Goal: Navigation & Orientation: Find specific page/section

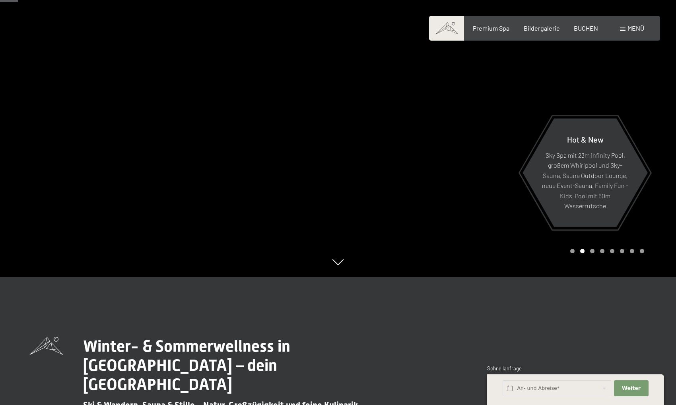
scroll to position [128, 0]
click at [486, 25] on span "Premium Spa" at bounding box center [491, 27] width 37 height 8
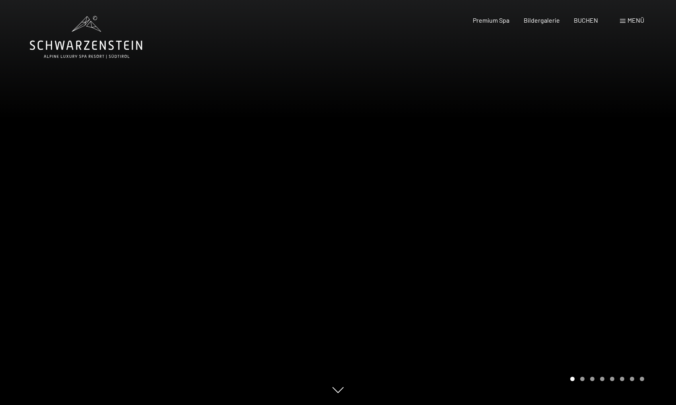
click at [494, 207] on div at bounding box center [507, 202] width 338 height 405
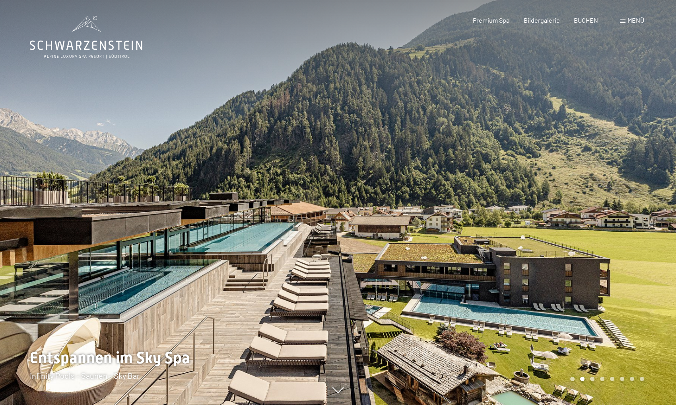
click at [494, 207] on div at bounding box center [507, 202] width 338 height 405
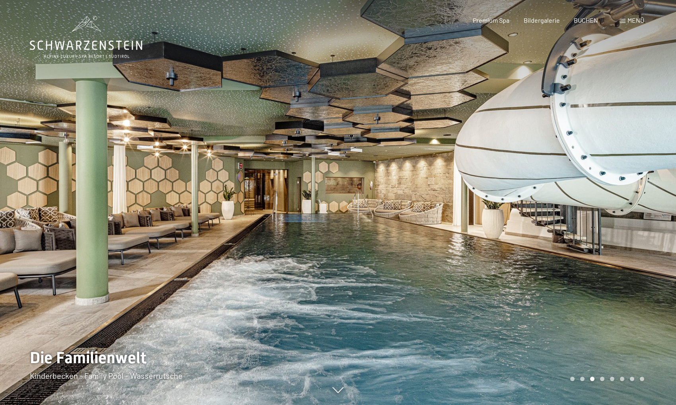
click at [494, 207] on div at bounding box center [507, 202] width 338 height 405
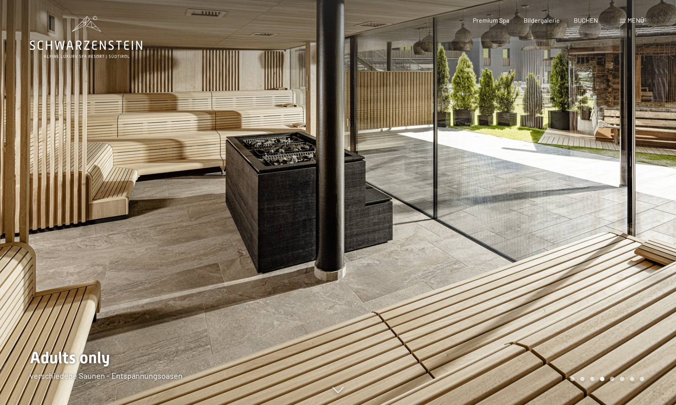
click at [494, 207] on div at bounding box center [507, 202] width 338 height 405
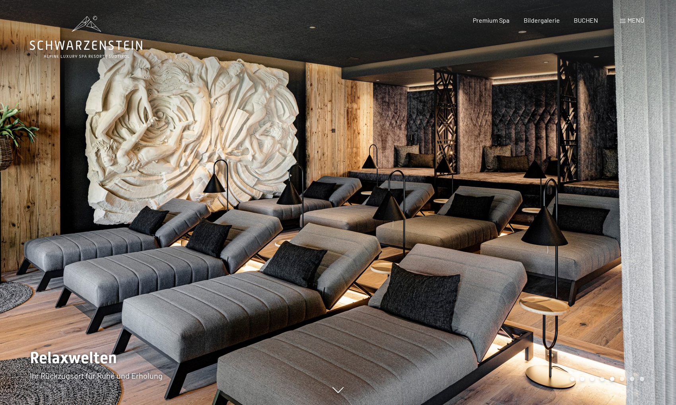
click at [494, 207] on div at bounding box center [507, 202] width 338 height 405
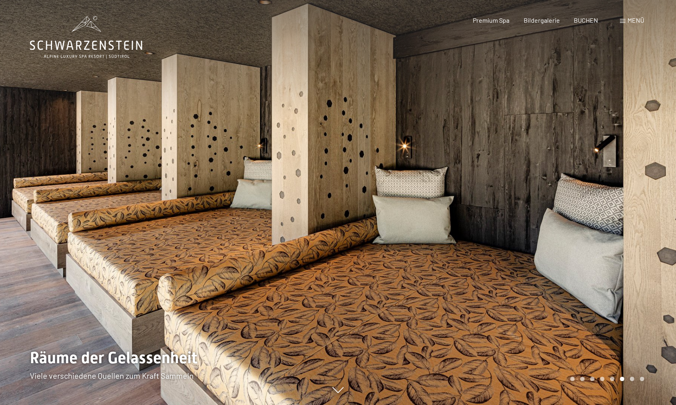
click at [494, 207] on div at bounding box center [507, 202] width 338 height 405
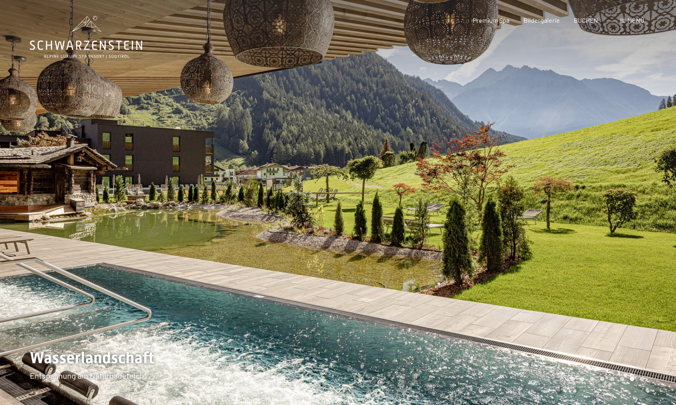
click at [494, 207] on div at bounding box center [507, 202] width 338 height 405
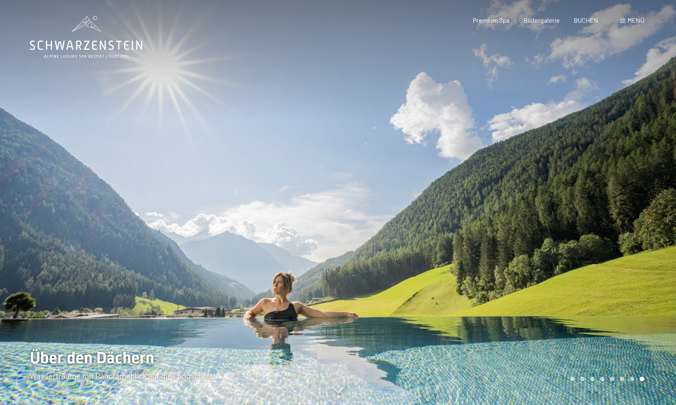
click at [494, 207] on div at bounding box center [507, 202] width 338 height 405
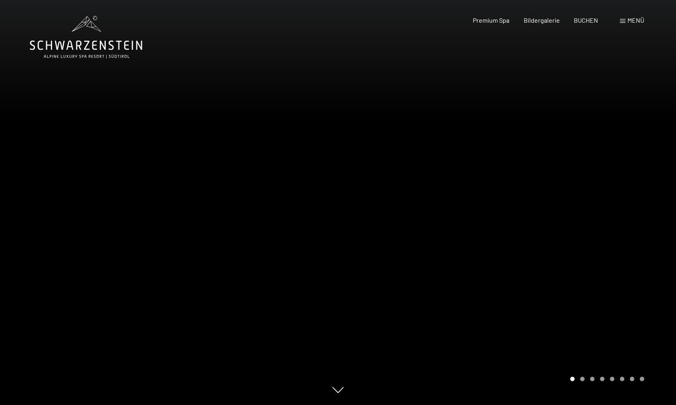
click at [83, 44] on icon at bounding box center [86, 37] width 113 height 43
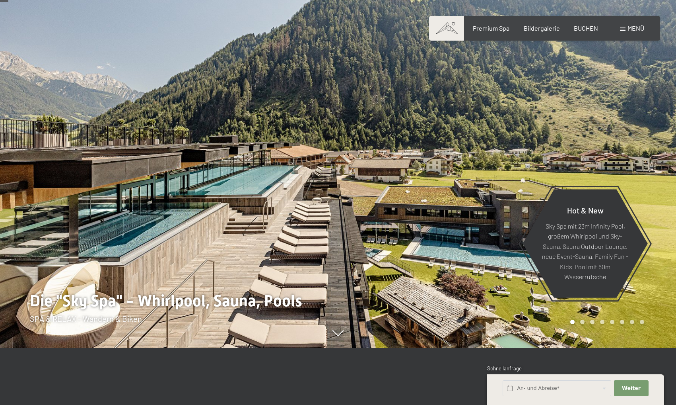
scroll to position [51, 0]
